Goal: Task Accomplishment & Management: Complete application form

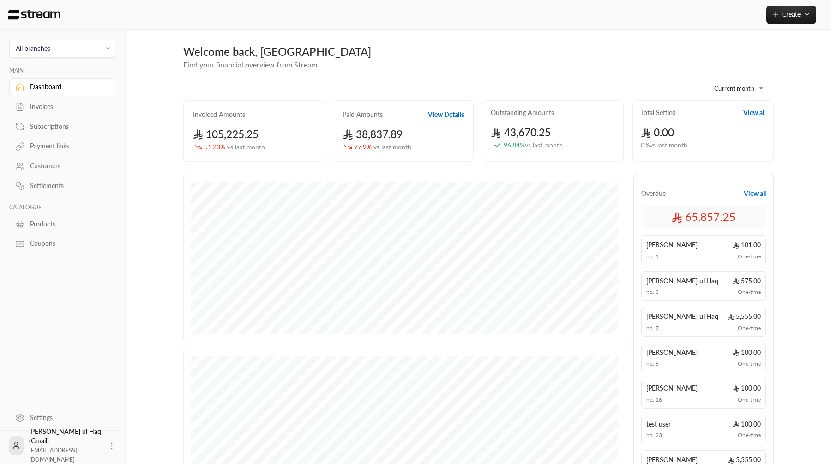
click at [50, 114] on link "Invoices" at bounding box center [62, 107] width 107 height 18
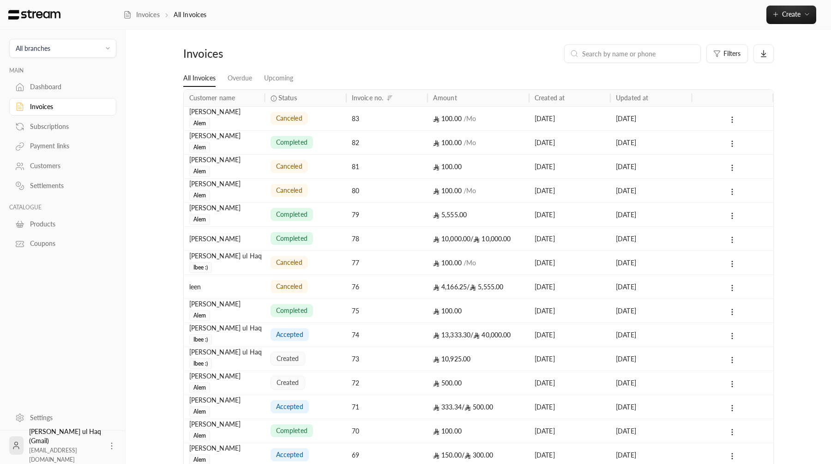
click at [83, 49] on span "All branches" at bounding box center [62, 48] width 95 height 11
click at [84, 89] on li "Main Branch" at bounding box center [62, 91] width 95 height 18
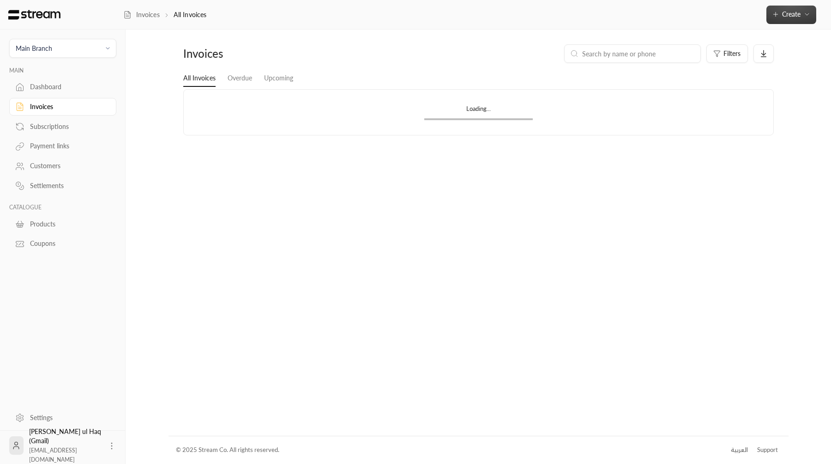
click at [780, 12] on span "Create" at bounding box center [791, 14] width 39 height 8
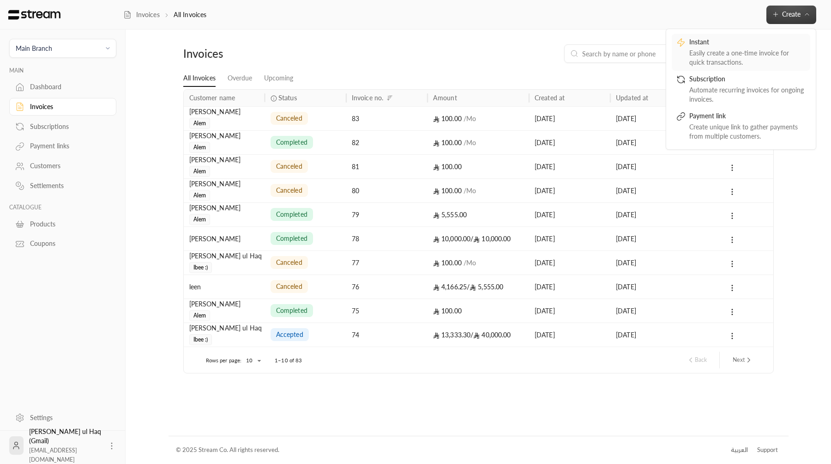
click at [753, 58] on div "Easily create a one-time invoice for quick transactions." at bounding box center [747, 57] width 116 height 18
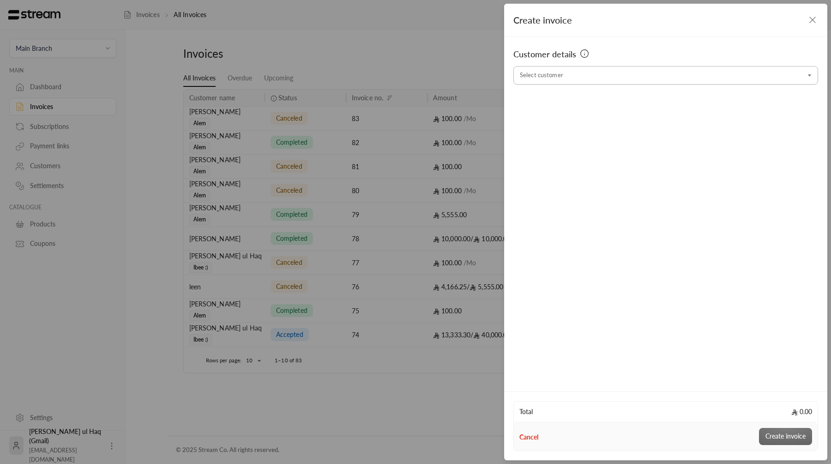
click at [587, 78] on input "Select customer" at bounding box center [665, 75] width 305 height 16
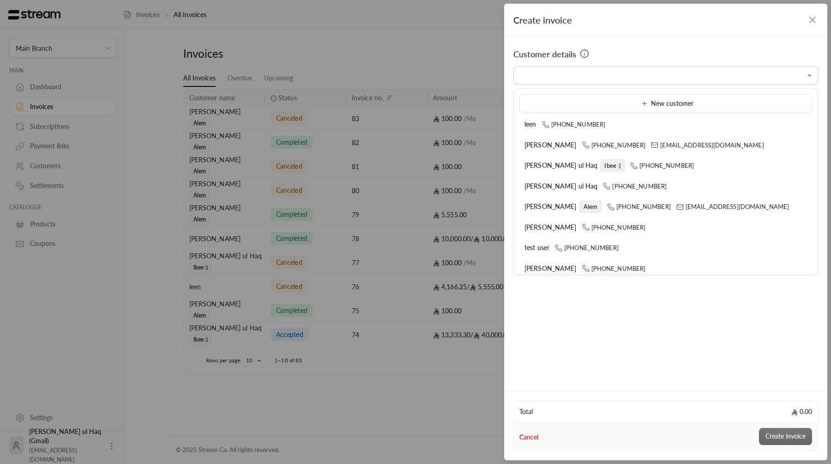
click at [535, 89] on ul "New customer leen +966552999135 Waleed Hassan +923275341257 waleed+1@streampay.…" at bounding box center [666, 182] width 304 height 186
click at [536, 83] on input "Select customer" at bounding box center [665, 75] width 305 height 16
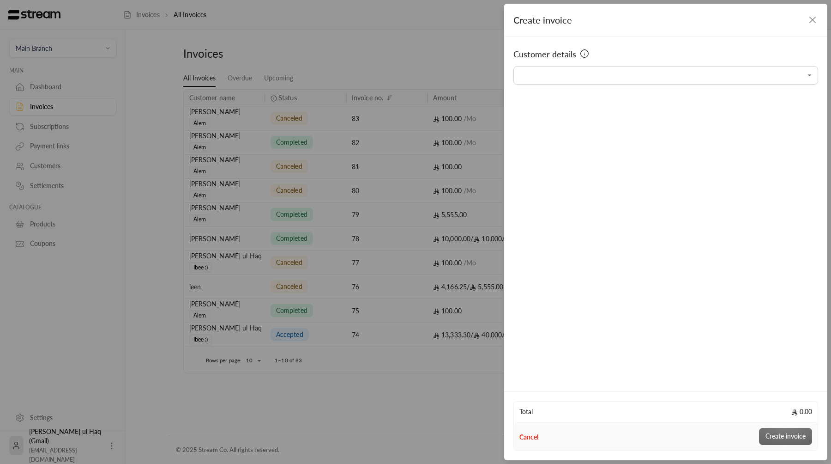
click at [553, 60] on span "Customer details" at bounding box center [544, 54] width 63 height 13
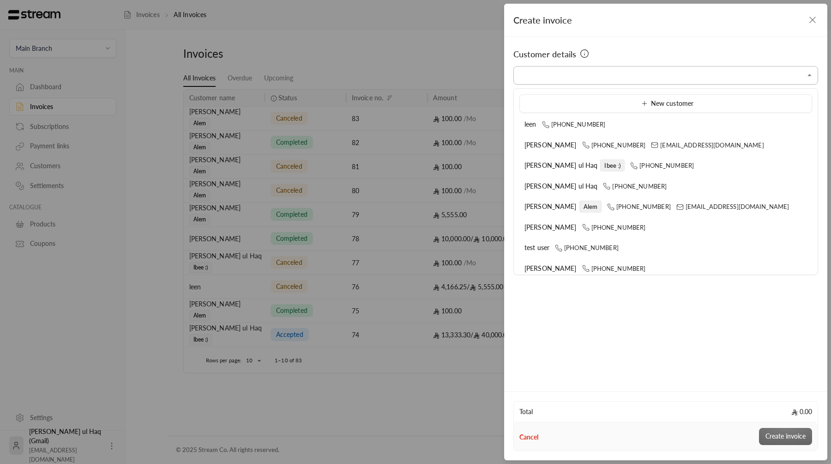
click at [571, 75] on input "Select customer" at bounding box center [665, 75] width 305 height 16
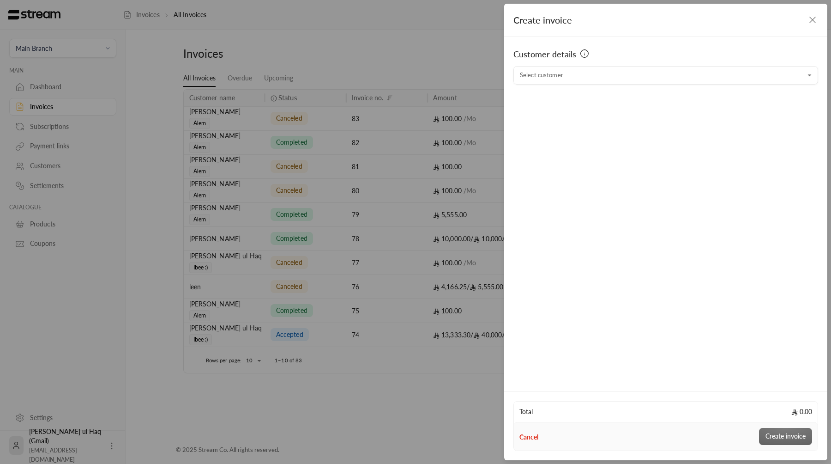
click at [558, 50] on span "Customer details" at bounding box center [544, 54] width 63 height 13
click at [580, 90] on div "Customer details Select customer Select customer" at bounding box center [665, 212] width 323 height 352
click at [569, 76] on input "Select customer" at bounding box center [665, 75] width 305 height 16
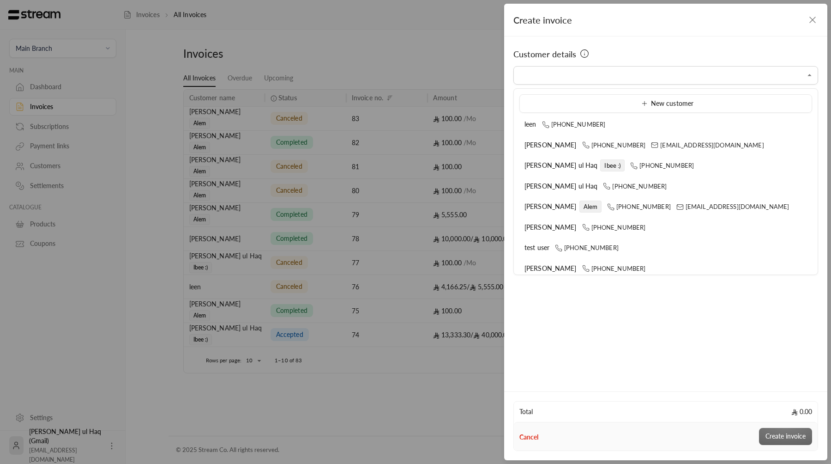
click at [569, 60] on div "Customer details" at bounding box center [665, 57] width 305 height 18
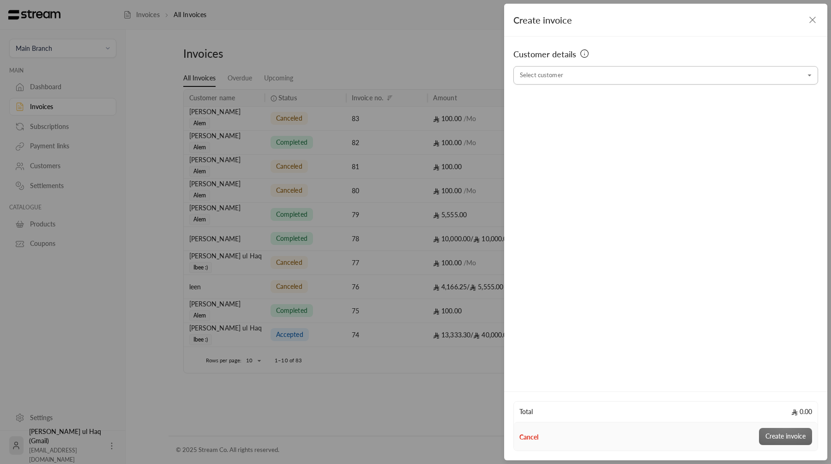
click at [557, 84] on div "Select customer" at bounding box center [665, 75] width 305 height 18
click at [557, 50] on span "Customer details" at bounding box center [544, 54] width 63 height 13
click at [557, 74] on input "Select customer" at bounding box center [665, 75] width 305 height 16
click at [572, 55] on span "Customer details" at bounding box center [544, 54] width 63 height 13
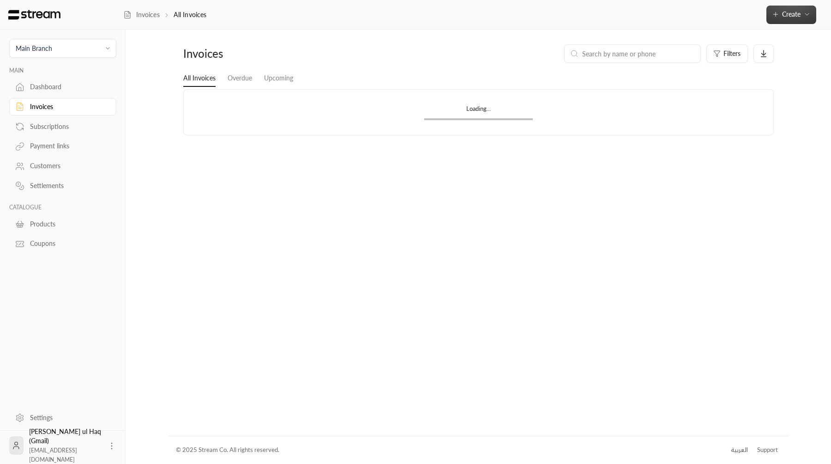
click at [782, 14] on span "Create" at bounding box center [791, 14] width 18 height 8
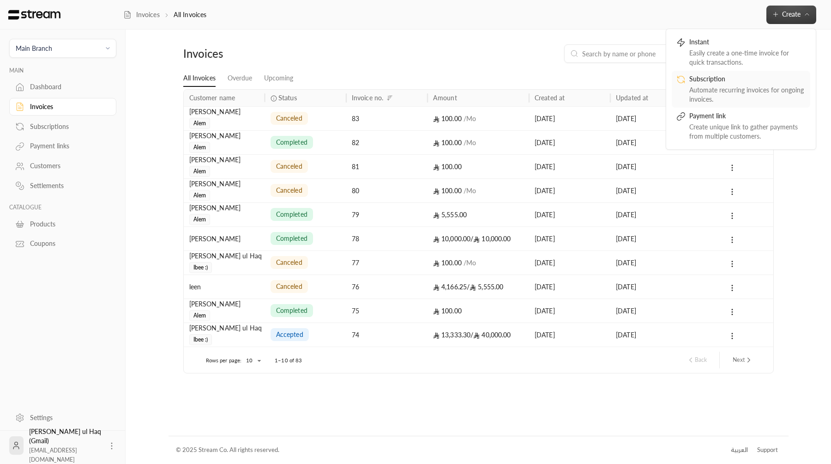
click at [739, 81] on div "Subscription" at bounding box center [747, 79] width 116 height 11
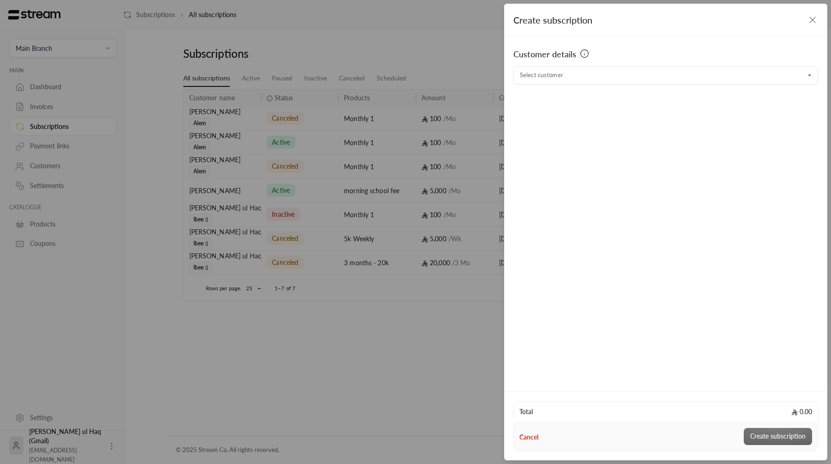
click at [683, 86] on div "Customer details Select customer Select customer" at bounding box center [665, 212] width 323 height 352
click at [682, 69] on input "Select customer" at bounding box center [665, 75] width 305 height 16
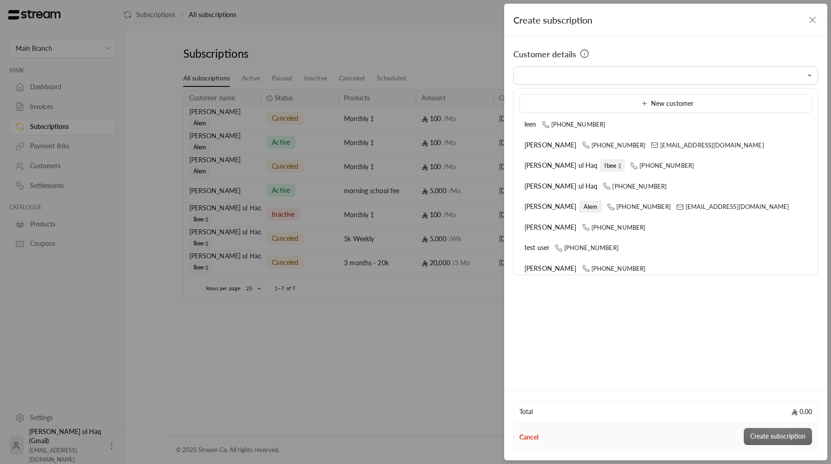
click at [816, 19] on icon "button" at bounding box center [812, 19] width 11 height 11
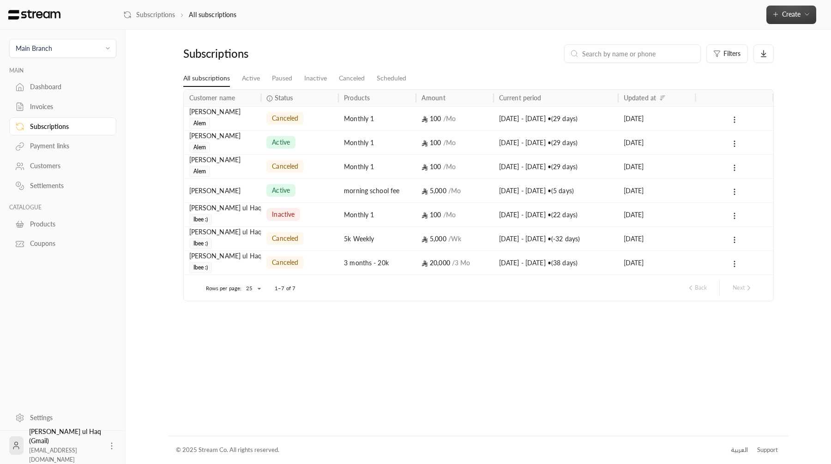
click at [801, 19] on button "Create" at bounding box center [791, 15] width 50 height 18
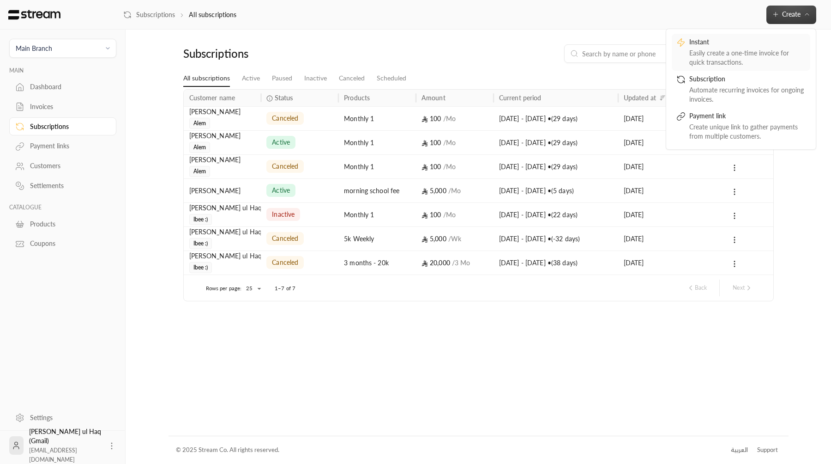
click at [759, 59] on div "Easily create a one-time invoice for quick transactions." at bounding box center [747, 57] width 116 height 18
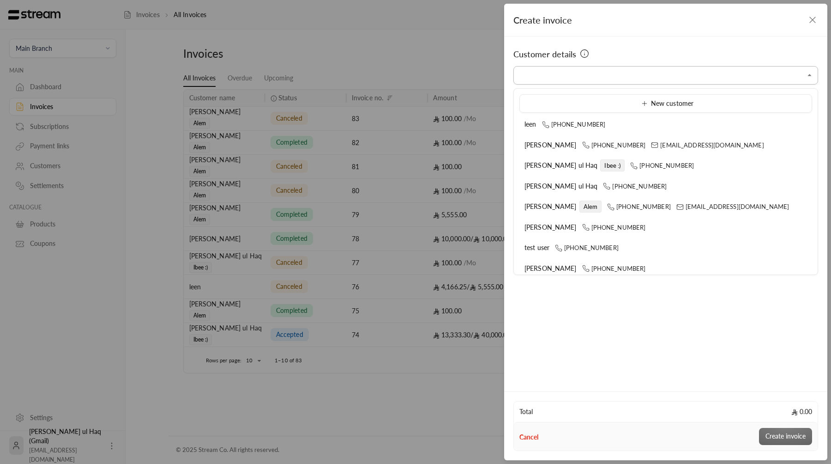
click at [677, 74] on input "Select customer" at bounding box center [665, 75] width 305 height 16
click at [810, 19] on icon "button" at bounding box center [812, 19] width 11 height 11
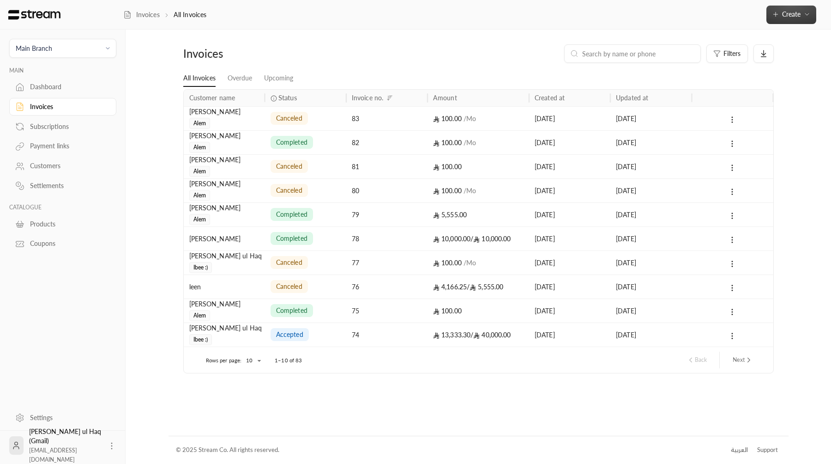
click at [807, 19] on button "Create" at bounding box center [791, 15] width 50 height 18
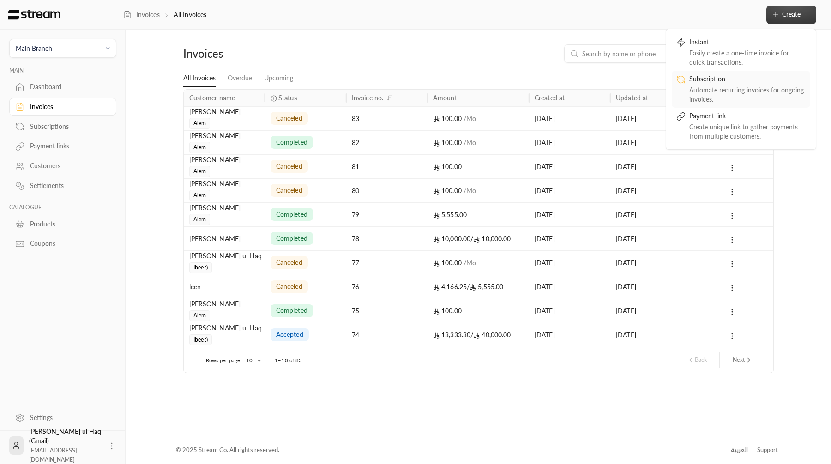
click at [778, 74] on div "Subscription" at bounding box center [747, 79] width 116 height 11
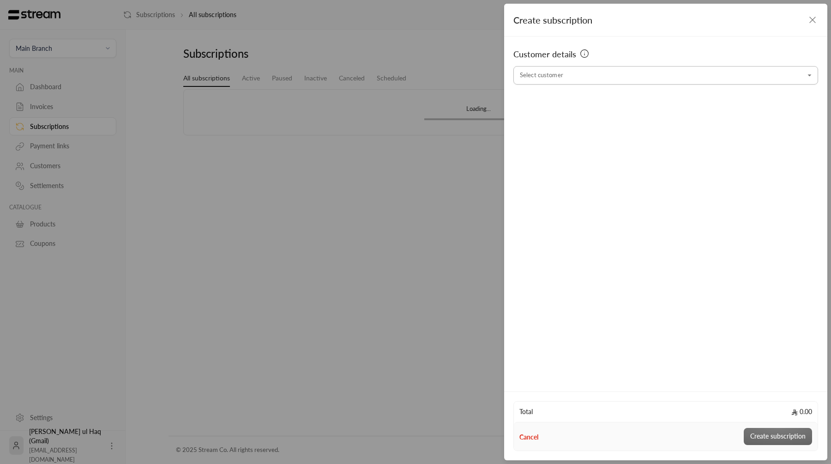
click at [730, 78] on input "Select customer" at bounding box center [665, 75] width 305 height 16
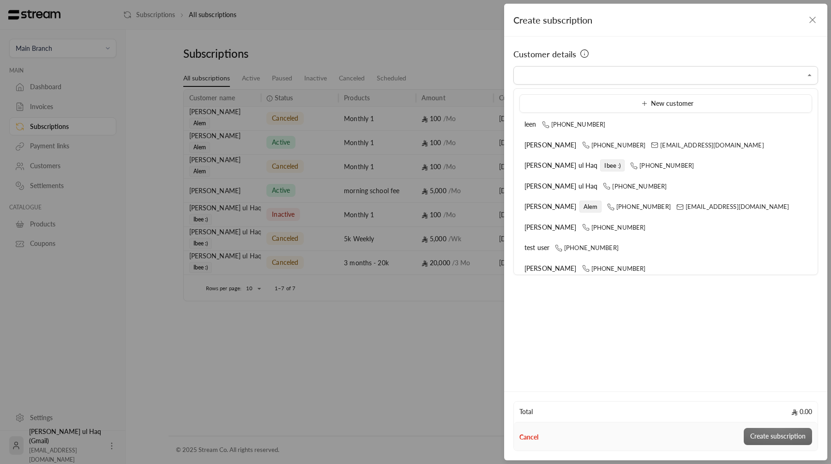
click at [461, 64] on div "Create subscription Customer details Select customer Select customer Total 0.00…" at bounding box center [415, 232] width 831 height 464
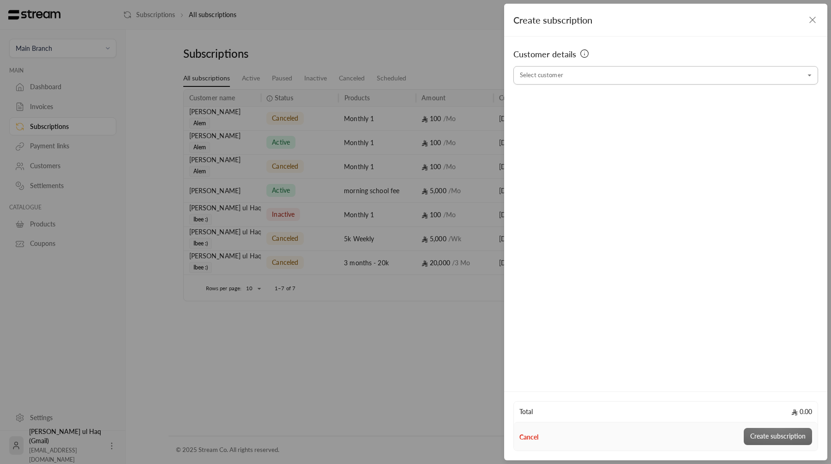
click at [669, 68] on input "Select customer" at bounding box center [665, 75] width 305 height 16
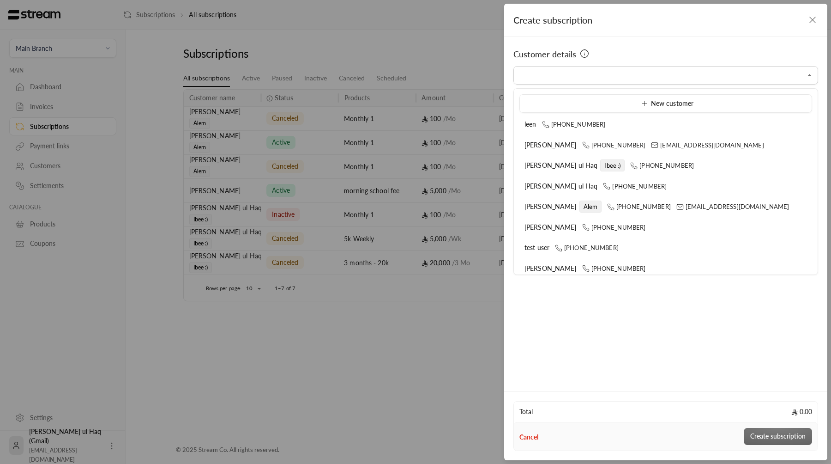
click at [665, 48] on div "Customer details" at bounding box center [665, 54] width 305 height 13
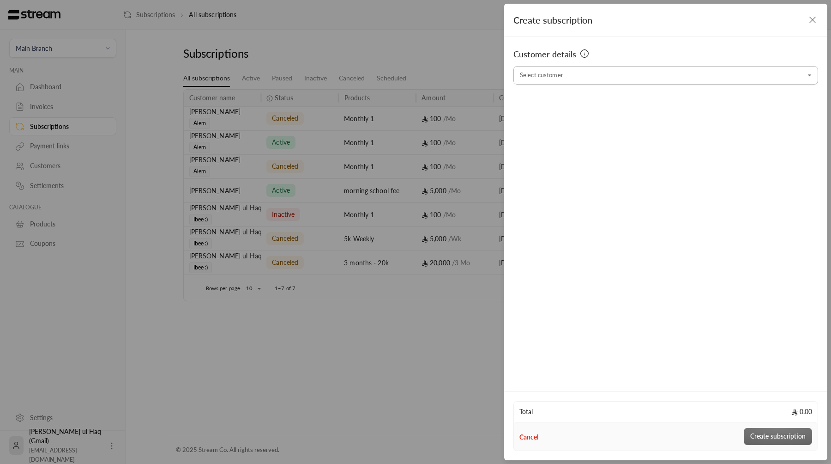
click at [665, 71] on input "Select customer" at bounding box center [665, 75] width 305 height 16
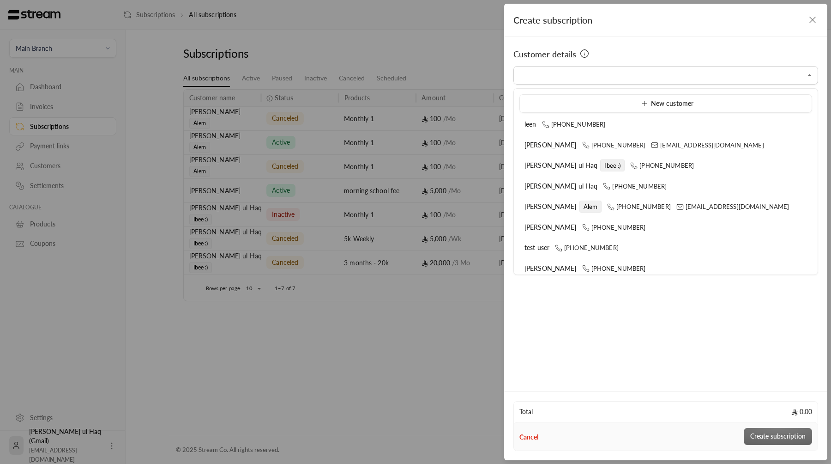
click at [675, 37] on div "Customer details Select customer Select customer" at bounding box center [665, 212] width 323 height 352
click at [667, 76] on input "Select customer" at bounding box center [665, 75] width 305 height 16
click at [669, 39] on div "Customer details Select customer Select customer" at bounding box center [665, 212] width 323 height 352
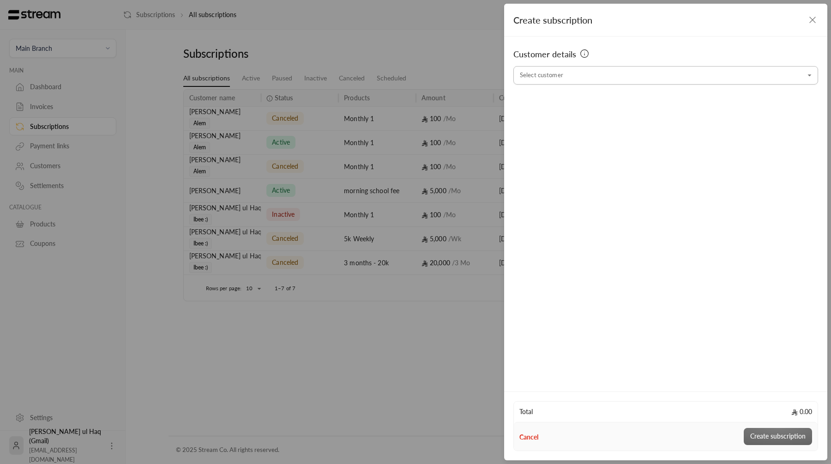
click at [620, 75] on input "Select customer" at bounding box center [665, 75] width 305 height 16
click at [638, 72] on input "Select customer" at bounding box center [665, 75] width 305 height 16
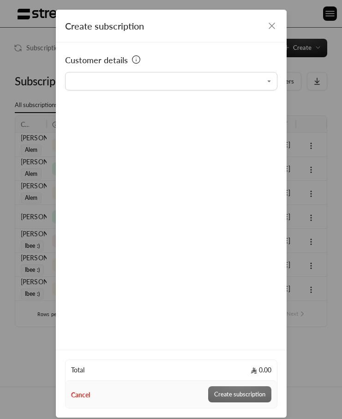
click at [145, 80] on input "Select customer" at bounding box center [171, 80] width 212 height 15
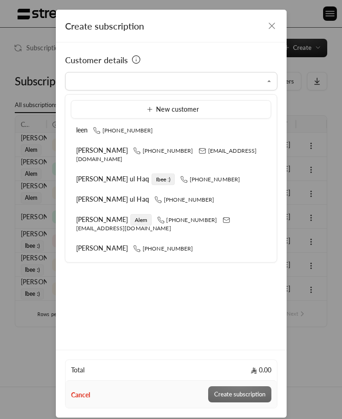
click at [147, 80] on input "Select customer" at bounding box center [171, 80] width 212 height 15
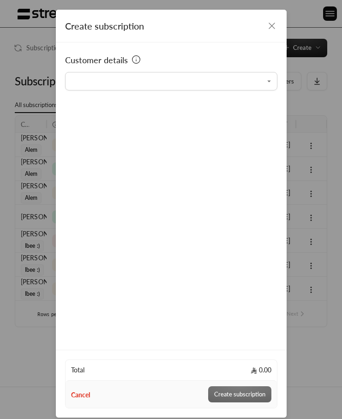
click at [252, 59] on div "Customer details" at bounding box center [171, 60] width 212 height 13
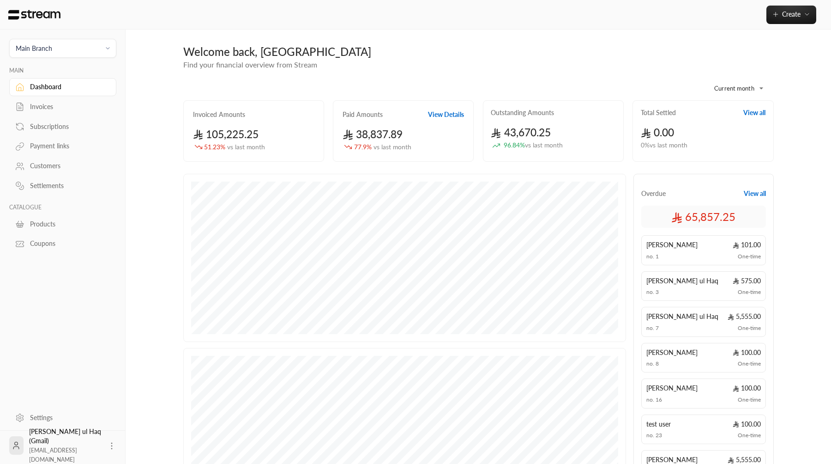
click at [774, 4] on div "Create" at bounding box center [477, 15] width 708 height 30
click at [777, 17] on icon "button" at bounding box center [775, 14] width 7 height 7
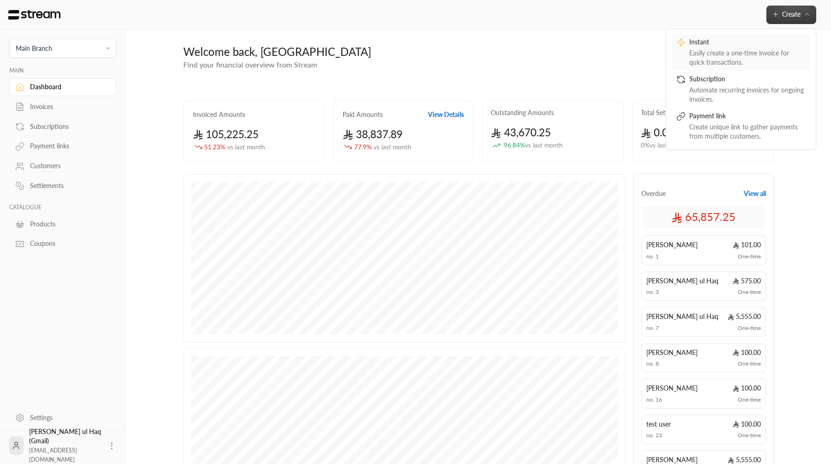
click at [729, 57] on div "Easily create a one-time invoice for quick transactions." at bounding box center [747, 57] width 116 height 18
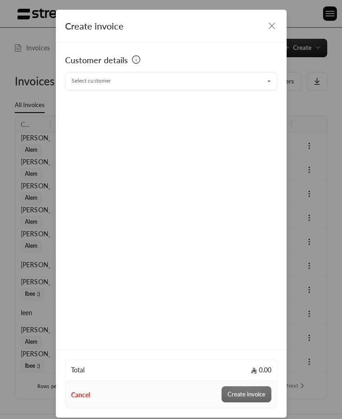
click at [190, 82] on input "Select customer" at bounding box center [171, 80] width 212 height 15
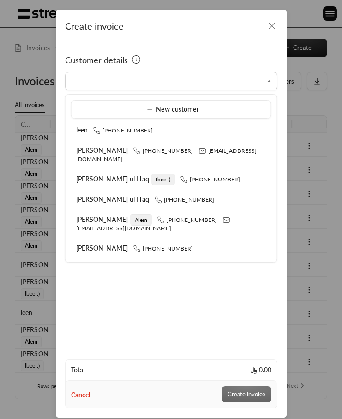
click at [190, 82] on input "Select customer" at bounding box center [171, 80] width 212 height 15
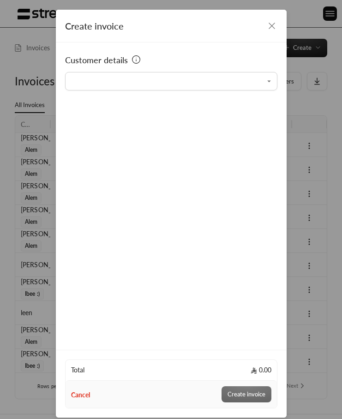
click at [186, 74] on input "Select customer" at bounding box center [171, 80] width 212 height 15
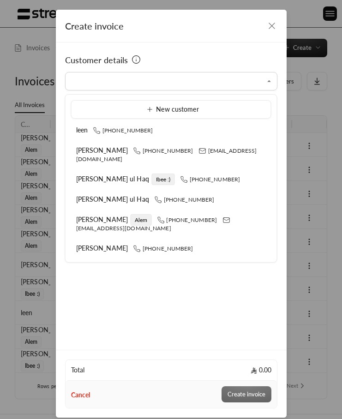
click at [186, 81] on input "Select customer" at bounding box center [171, 80] width 212 height 15
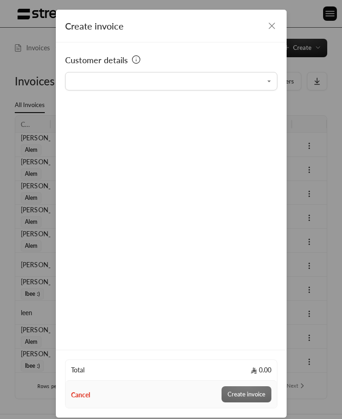
click at [194, 56] on div "Customer details" at bounding box center [171, 60] width 212 height 13
click at [201, 82] on input "Select customer" at bounding box center [171, 80] width 212 height 15
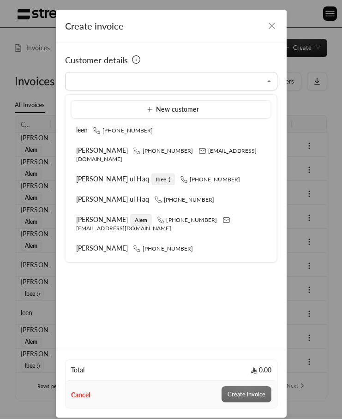
click at [201, 82] on input "Select customer" at bounding box center [171, 80] width 212 height 15
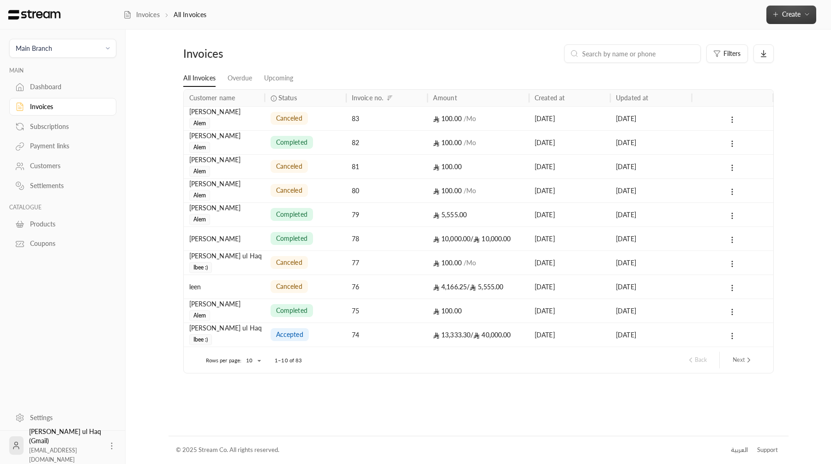
click at [788, 17] on span "Create" at bounding box center [791, 14] width 18 height 8
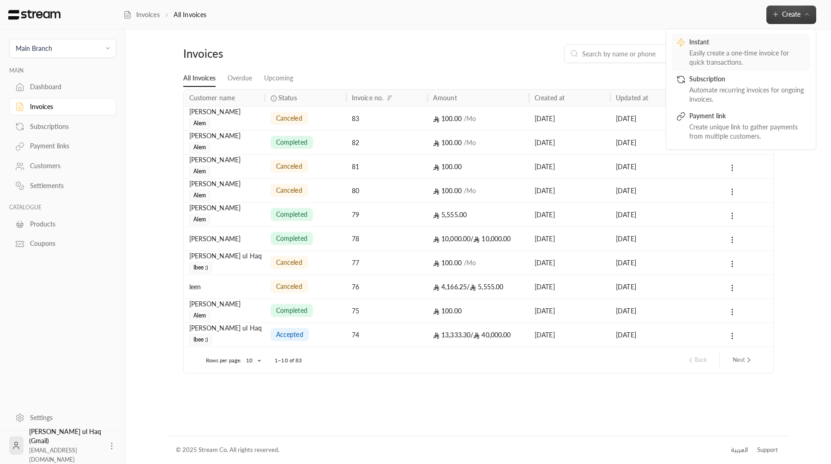
click at [754, 67] on link "Instant Easily create a one-time invoice for quick transactions." at bounding box center [741, 52] width 139 height 37
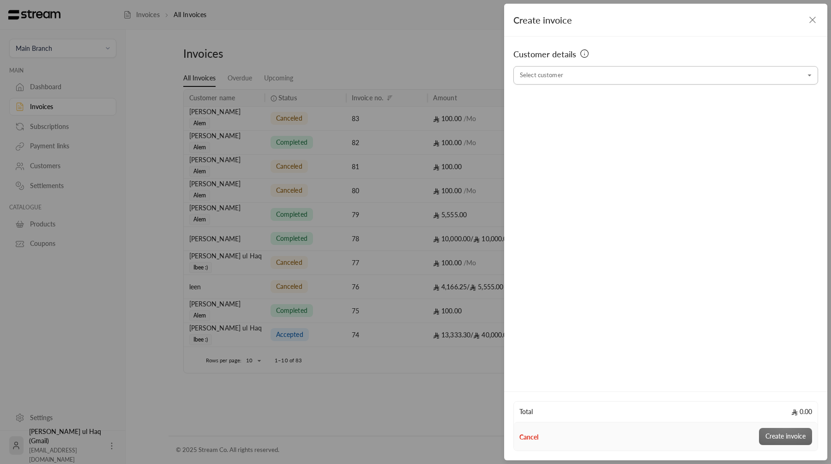
click at [681, 72] on input "Select customer" at bounding box center [665, 75] width 305 height 16
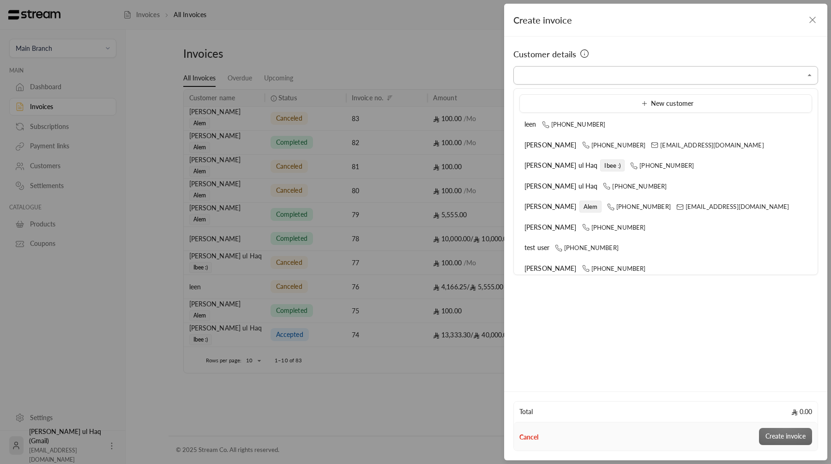
click at [681, 72] on input "Select customer" at bounding box center [665, 75] width 305 height 16
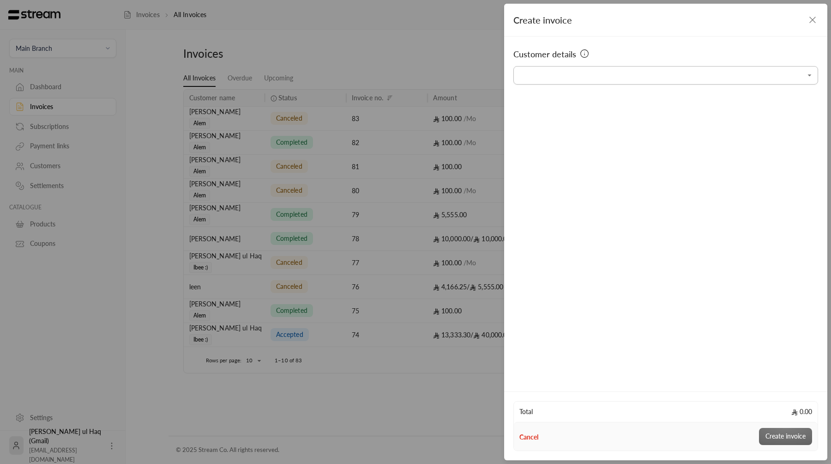
click at [681, 72] on input "Select customer" at bounding box center [665, 75] width 305 height 16
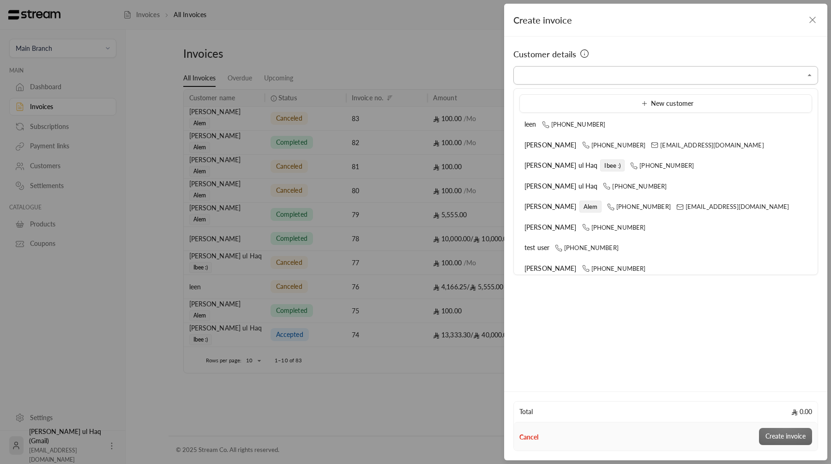
click at [803, 81] on input "Select customer" at bounding box center [665, 75] width 305 height 16
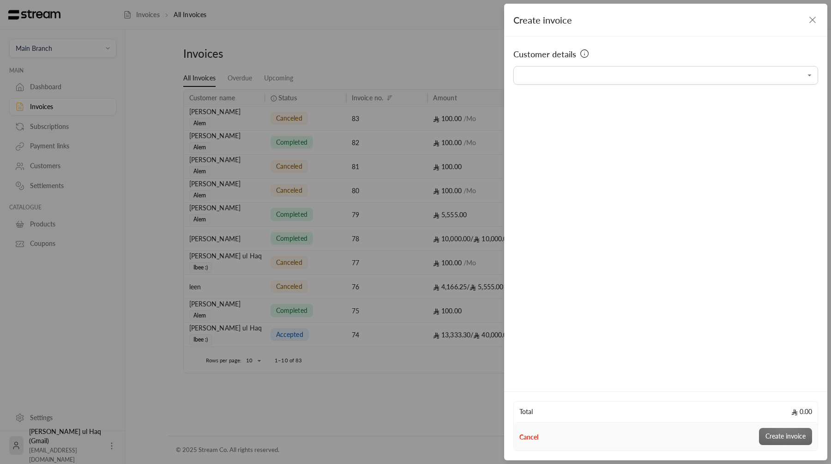
click at [810, 27] on div "Create invoice" at bounding box center [665, 20] width 323 height 33
click at [810, 24] on icon "button" at bounding box center [812, 19] width 11 height 11
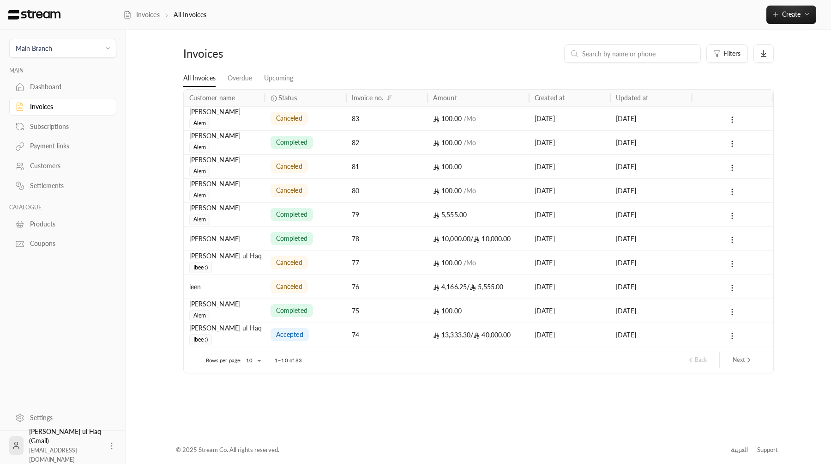
click at [398, 58] on div "Filters" at bounding box center [553, 53] width 440 height 18
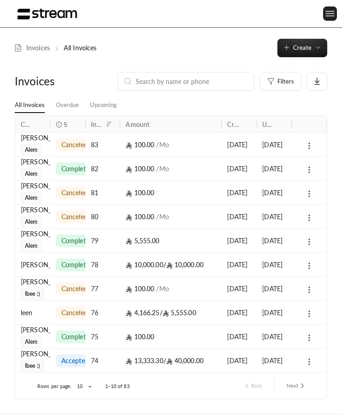
click at [329, 13] on img at bounding box center [330, 14] width 11 height 12
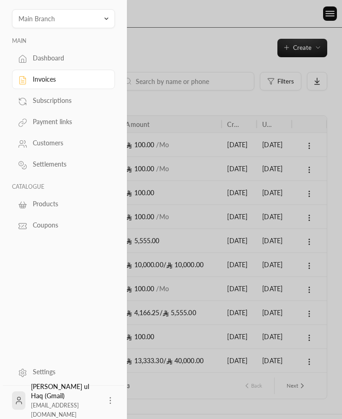
click at [281, 52] on div at bounding box center [171, 209] width 342 height 419
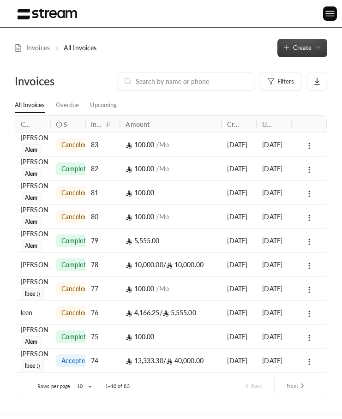
click at [298, 49] on span "Create" at bounding box center [302, 47] width 18 height 7
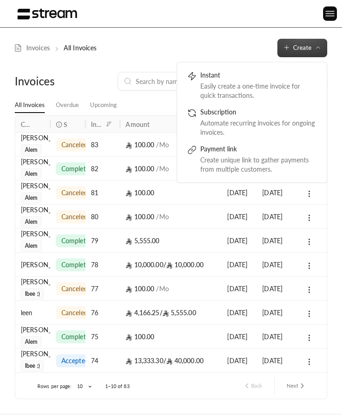
click at [275, 86] on div "Easily create a one-time invoice for quick transactions." at bounding box center [258, 91] width 116 height 18
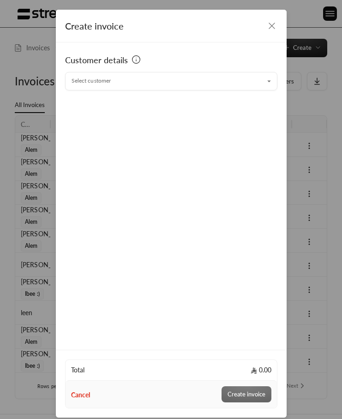
click at [192, 83] on input "Select customer" at bounding box center [171, 80] width 212 height 15
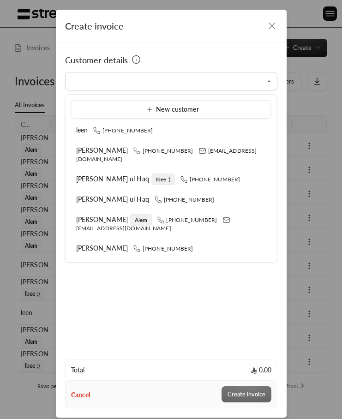
click at [192, 83] on input "Select customer" at bounding box center [171, 80] width 212 height 15
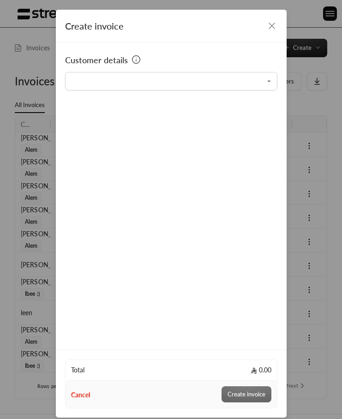
click at [204, 60] on div "Customer details" at bounding box center [171, 60] width 212 height 13
click at [194, 81] on input "Select customer" at bounding box center [171, 80] width 212 height 15
click at [190, 84] on input "Select customer" at bounding box center [171, 80] width 212 height 15
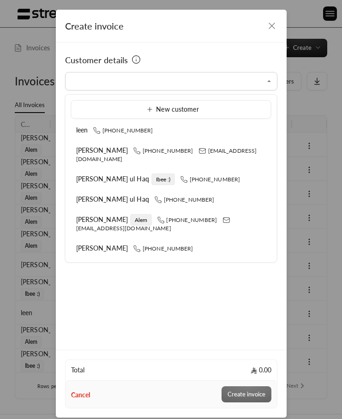
click at [194, 82] on input "Select customer" at bounding box center [171, 80] width 212 height 15
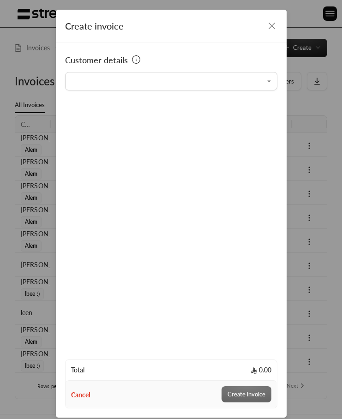
click at [179, 83] on input "Select customer" at bounding box center [171, 80] width 212 height 15
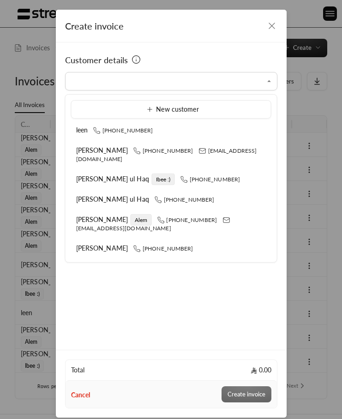
click at [179, 83] on input "Select customer" at bounding box center [171, 80] width 212 height 15
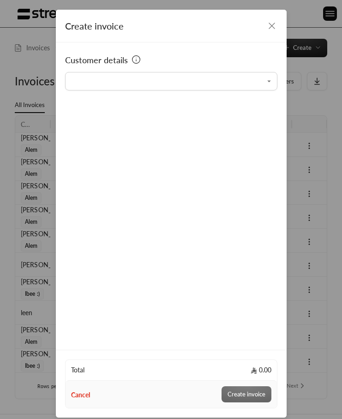
click at [183, 65] on div "Customer details" at bounding box center [171, 60] width 212 height 13
click at [177, 84] on input "Select customer" at bounding box center [171, 80] width 212 height 15
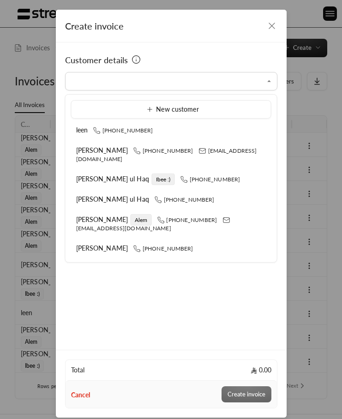
click at [189, 62] on div "Customer details" at bounding box center [171, 60] width 212 height 13
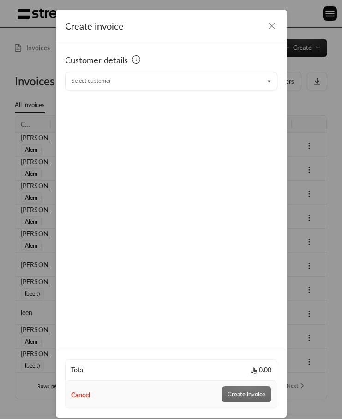
click at [187, 81] on input "Select customer" at bounding box center [171, 80] width 212 height 15
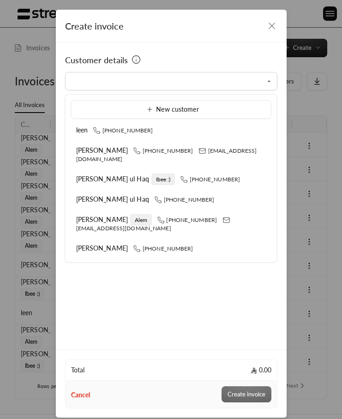
click at [194, 65] on div "Customer details" at bounding box center [171, 60] width 212 height 13
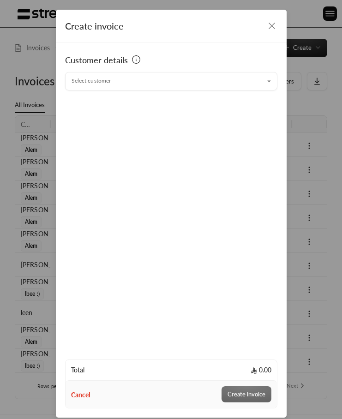
click at [194, 83] on input "Select customer" at bounding box center [171, 80] width 212 height 15
click at [202, 84] on input "Select customer" at bounding box center [171, 80] width 212 height 15
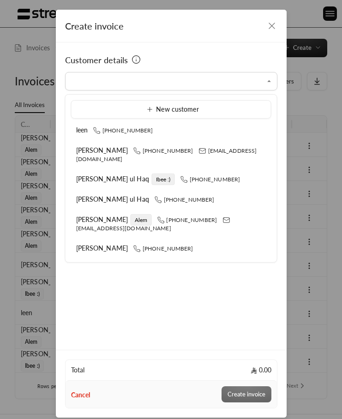
click at [201, 83] on input "Select customer" at bounding box center [171, 80] width 212 height 15
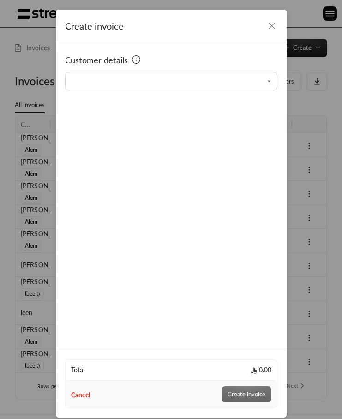
click at [201, 60] on div "Customer details" at bounding box center [171, 60] width 212 height 13
click at [193, 84] on input "Select customer" at bounding box center [171, 80] width 212 height 15
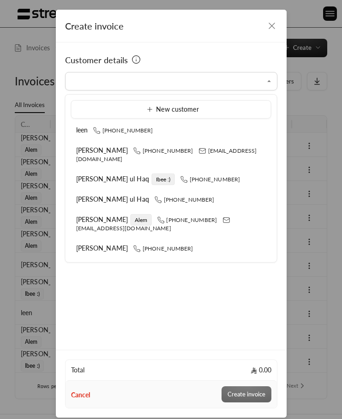
click at [196, 64] on div "Customer details" at bounding box center [171, 60] width 212 height 13
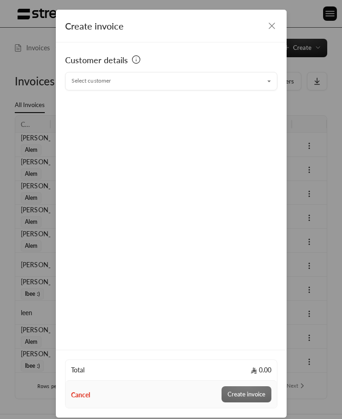
click at [193, 83] on input "Select customer" at bounding box center [171, 80] width 212 height 15
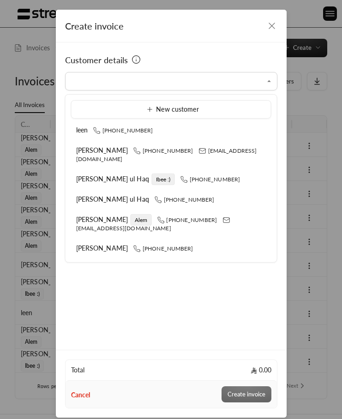
click at [199, 63] on div "Customer details" at bounding box center [171, 60] width 212 height 13
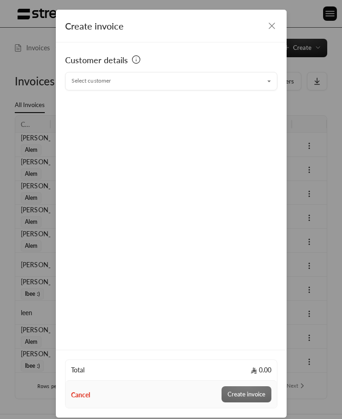
click at [199, 82] on input "Select customer" at bounding box center [171, 80] width 212 height 15
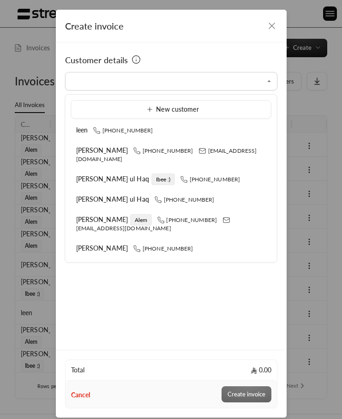
click at [201, 75] on input "Select customer" at bounding box center [171, 80] width 212 height 15
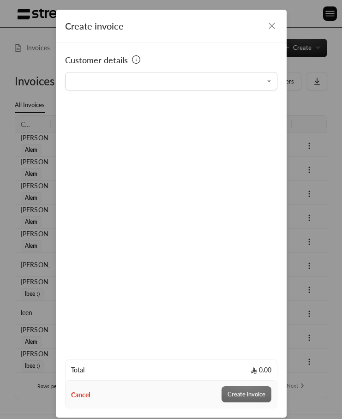
click at [182, 84] on input "Select customer" at bounding box center [171, 80] width 212 height 15
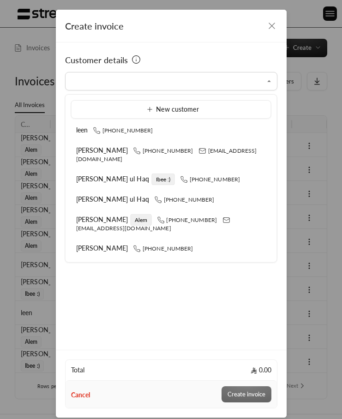
click at [194, 57] on div "Customer details" at bounding box center [171, 60] width 212 height 13
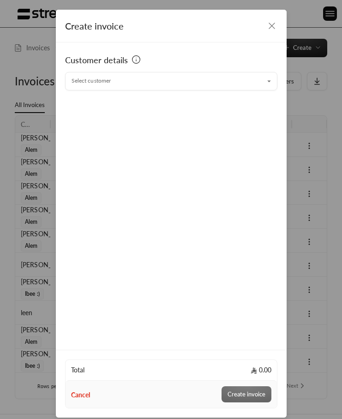
click at [198, 83] on input "Select customer" at bounding box center [171, 80] width 212 height 15
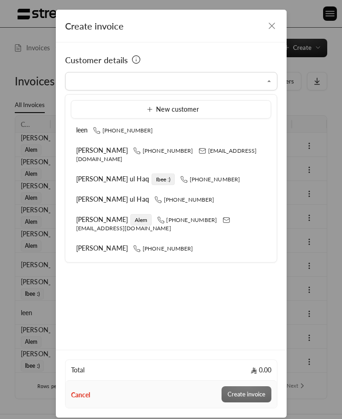
click at [198, 83] on input "Select customer" at bounding box center [171, 80] width 212 height 15
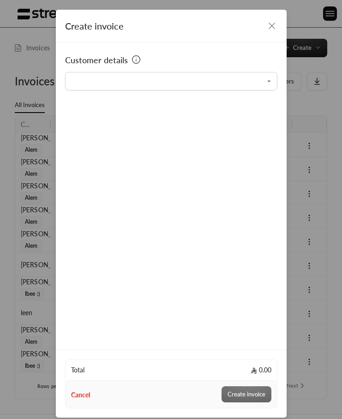
click at [199, 72] on div "Select customer" at bounding box center [171, 81] width 212 height 18
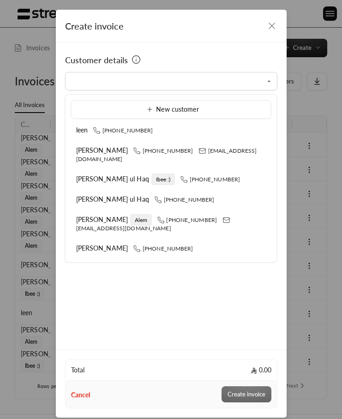
click at [199, 81] on input "Select customer" at bounding box center [171, 80] width 212 height 15
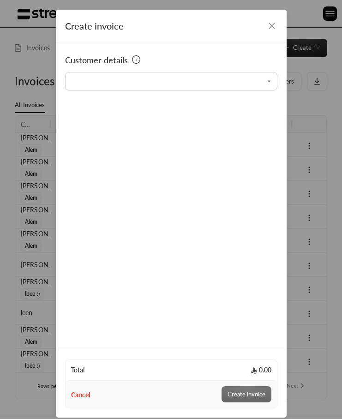
click at [205, 59] on div "Customer details" at bounding box center [171, 60] width 212 height 13
click at [205, 80] on input "Select customer" at bounding box center [171, 80] width 212 height 15
click at [139, 75] on input "Select customer" at bounding box center [171, 80] width 212 height 15
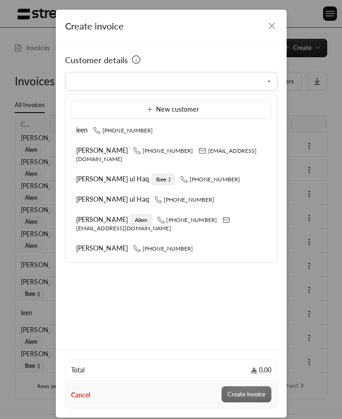
click at [193, 45] on div "Customer details Select customer Select customer" at bounding box center [171, 195] width 231 height 307
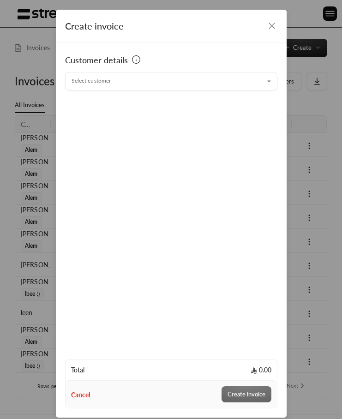
click at [198, 82] on input "Select customer" at bounding box center [171, 80] width 212 height 15
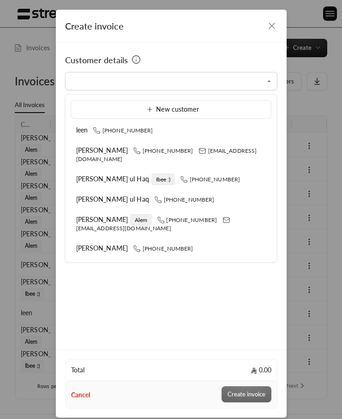
click at [200, 63] on div "Customer details" at bounding box center [171, 60] width 212 height 13
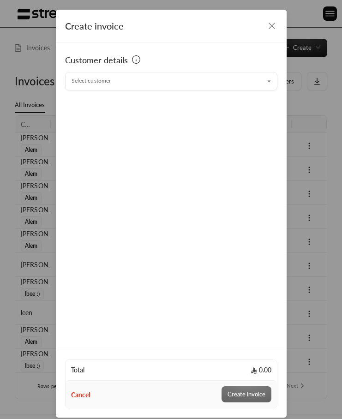
click at [199, 81] on input "Select customer" at bounding box center [171, 80] width 212 height 15
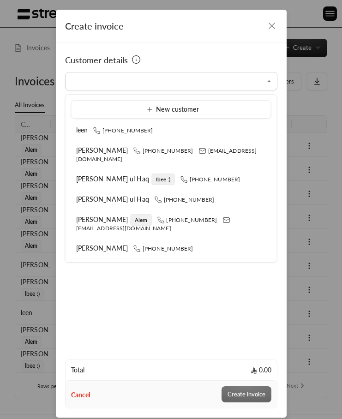
click at [199, 81] on input "Select customer" at bounding box center [171, 80] width 212 height 15
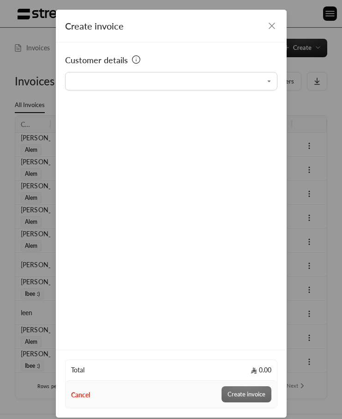
click at [199, 64] on div "Customer details" at bounding box center [171, 60] width 212 height 13
click at [165, 83] on input "Select customer" at bounding box center [171, 80] width 212 height 15
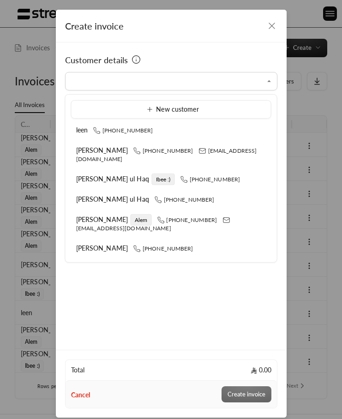
click at [175, 51] on div "Customer details Select customer Select customer" at bounding box center [171, 195] width 231 height 307
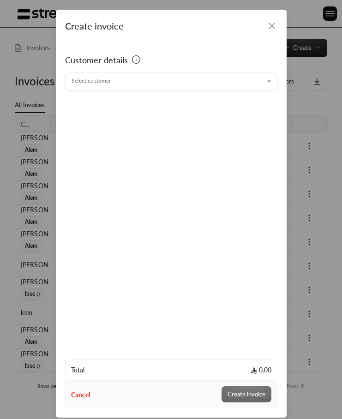
click at [175, 83] on input "Select customer" at bounding box center [171, 80] width 212 height 15
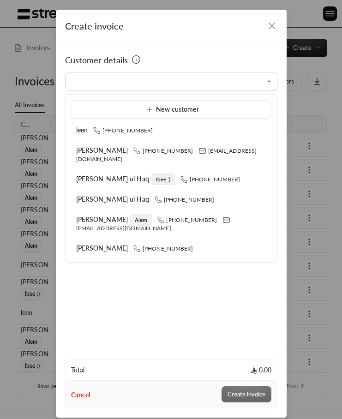
click at [182, 63] on div "Customer details" at bounding box center [171, 60] width 212 height 13
